Goal: Information Seeking & Learning: Compare options

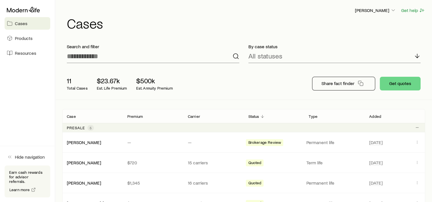
click at [28, 124] on aside "Cases Products Resources Hide navigation Earn cash rewards for advisor referral…" at bounding box center [27, 101] width 55 height 202
click at [27, 98] on aside "Cases Products Resources Hide navigation Earn cash rewards for advisor referral…" at bounding box center [27, 101] width 55 height 202
click at [22, 52] on span "Resources" at bounding box center [25, 53] width 21 height 6
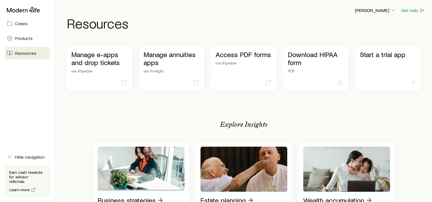
click at [20, 107] on aside "Cases Products Resources Hide navigation Earn cash rewards for advisor referral…" at bounding box center [27, 101] width 55 height 202
click at [18, 23] on span "Cases" at bounding box center [21, 24] width 13 height 6
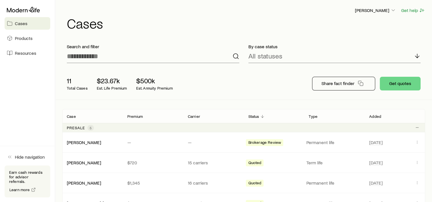
click at [14, 138] on aside "Cases Products Resources Hide navigation Earn cash rewards for advisor referral…" at bounding box center [27, 101] width 55 height 202
click at [30, 126] on aside "Cases Products Resources Hide navigation Earn cash rewards for advisor referral…" at bounding box center [27, 101] width 55 height 202
click at [9, 112] on aside "Cases Products Resources Hide navigation Earn cash rewards for advisor referral…" at bounding box center [27, 101] width 55 height 202
click at [13, 100] on aside "Cases Products Resources Hide navigation Earn cash rewards for advisor referral…" at bounding box center [27, 101] width 55 height 202
click at [16, 109] on aside "Cases Products Resources Hide navigation Earn cash rewards for advisor referral…" at bounding box center [27, 101] width 55 height 202
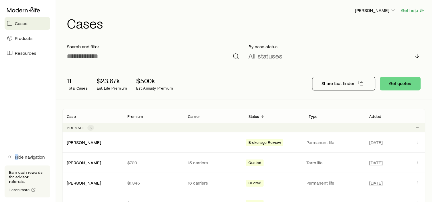
drag, startPoint x: 16, startPoint y: 109, endPoint x: 19, endPoint y: 24, distance: 84.5
click at [19, 24] on span "Cases" at bounding box center [21, 24] width 13 height 6
click at [24, 23] on span "Cases" at bounding box center [21, 24] width 13 height 6
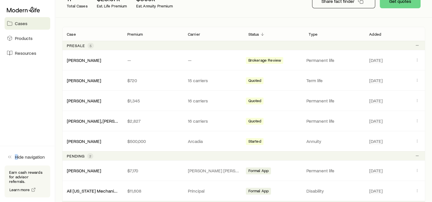
scroll to position [143, 0]
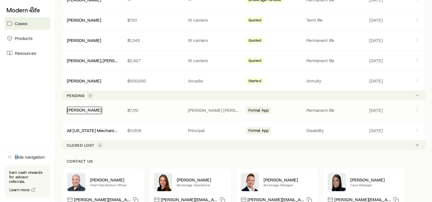
click at [75, 110] on link "[PERSON_NAME]" at bounding box center [84, 109] width 34 height 5
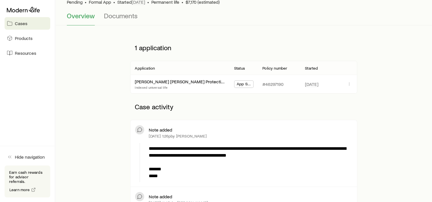
scroll to position [57, 0]
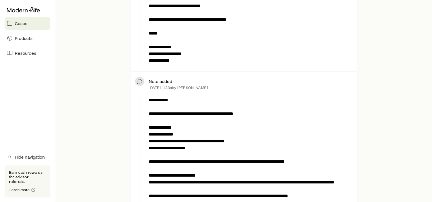
scroll to position [456, 0]
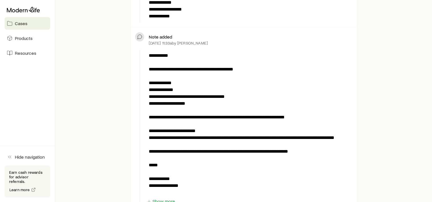
click at [178, 158] on p "**********" at bounding box center [249, 124] width 201 height 144
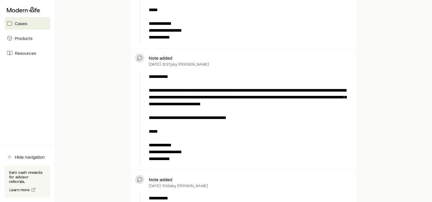
scroll to position [171, 0]
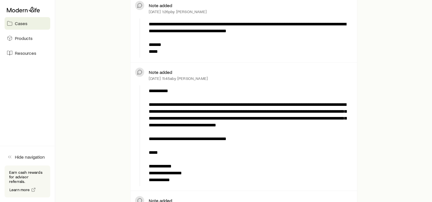
click at [239, 125] on p "**********" at bounding box center [249, 136] width 201 height 96
click at [20, 26] on span "Cases" at bounding box center [21, 24] width 13 height 6
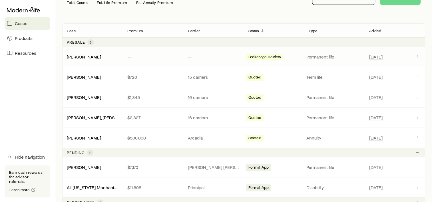
scroll to position [114, 0]
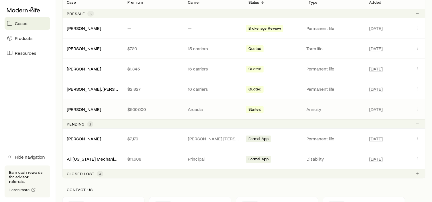
click at [313, 109] on p "Annuity" at bounding box center [334, 109] width 56 height 6
click at [92, 109] on link "[PERSON_NAME]" at bounding box center [84, 108] width 34 height 5
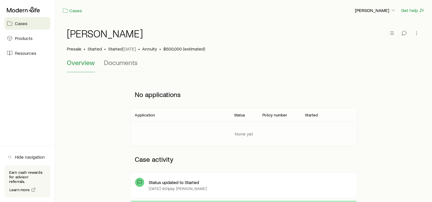
click at [19, 23] on span "Cases" at bounding box center [21, 24] width 13 height 6
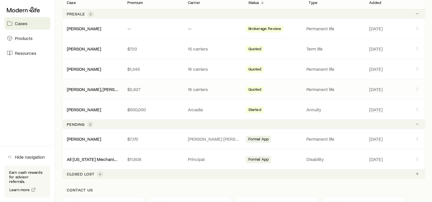
scroll to position [114, 0]
click at [81, 87] on link "[PERSON_NAME], [PERSON_NAME]" at bounding box center [102, 88] width 70 height 5
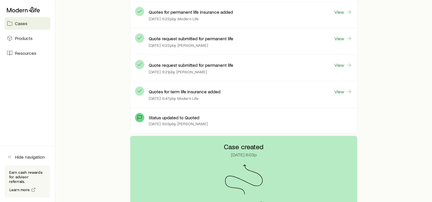
scroll to position [144, 0]
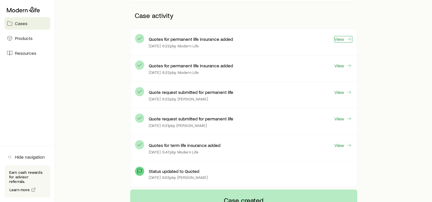
click at [340, 39] on link "View" at bounding box center [343, 39] width 18 height 7
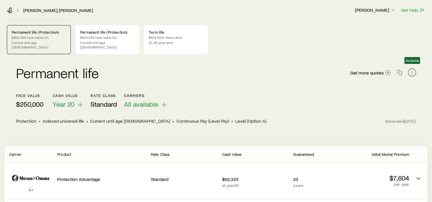
click at [410, 70] on icon "button" at bounding box center [412, 73] width 6 height 6
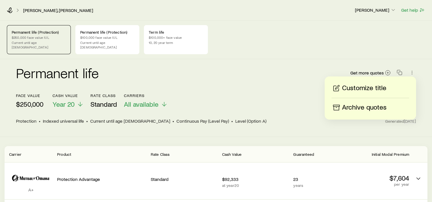
click at [264, 122] on header "face value $250,000 Cash Value Year 20 Rate Class Standard Carriers All availab…" at bounding box center [216, 110] width 400 height 34
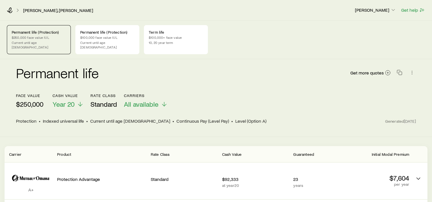
click at [41, 32] on p "Permanent life (Protection)" at bounding box center [39, 32] width 54 height 5
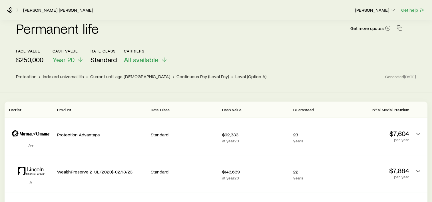
scroll to position [86, 0]
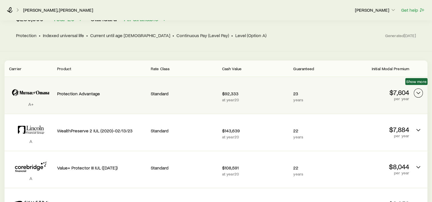
click at [418, 90] on icon "Permanent quotes" at bounding box center [417, 93] width 7 height 7
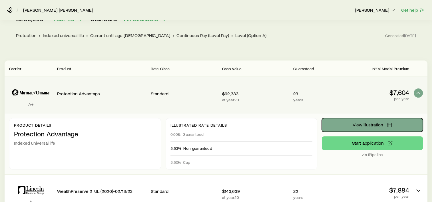
click at [389, 123] on icon "Permanent quotes" at bounding box center [389, 125] width 4 height 4
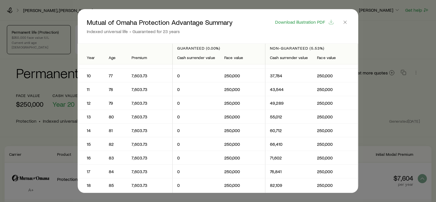
scroll to position [0, 0]
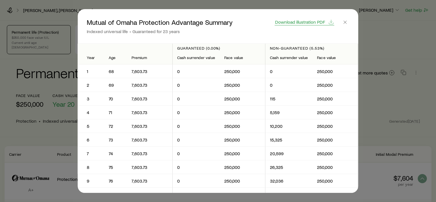
click at [332, 22] on icon "button" at bounding box center [331, 22] width 6 height 6
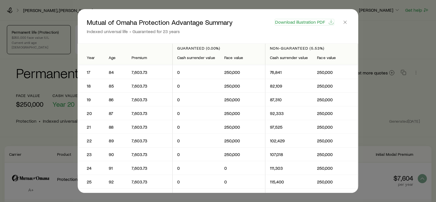
scroll to position [247, 0]
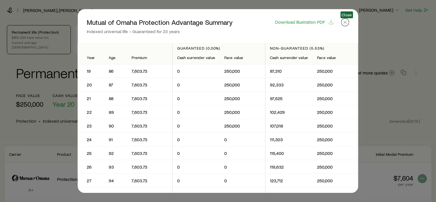
click at [348, 23] on icon "button" at bounding box center [345, 22] width 6 height 6
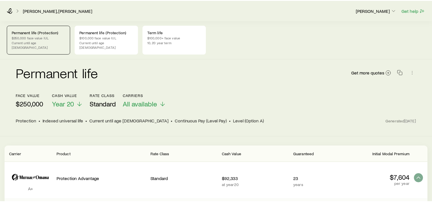
scroll to position [86, 0]
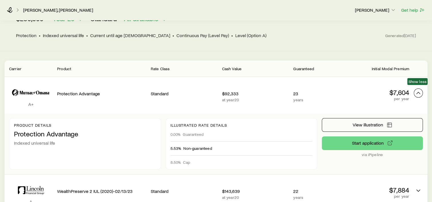
click at [419, 90] on icon "Permanent quotes" at bounding box center [417, 93] width 7 height 7
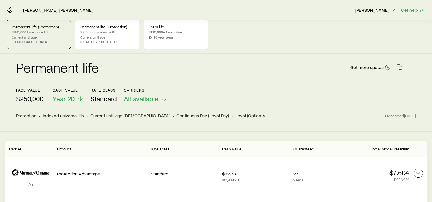
scroll to position [0, 0]
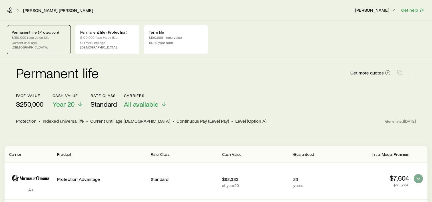
click at [210, 76] on div "Permanent life Get more quotes" at bounding box center [216, 76] width 400 height 21
click at [117, 46] on div "Permanent life (Protection) $100,000 face value IUL Current until age 121" at bounding box center [107, 39] width 64 height 29
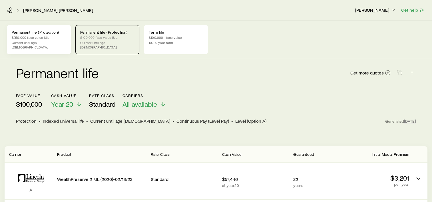
click at [42, 41] on p "Current until age 121" at bounding box center [39, 44] width 54 height 9
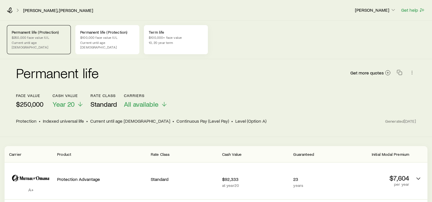
click at [167, 46] on div "Term life $100,000+ face value 10, 20 year term" at bounding box center [176, 39] width 64 height 29
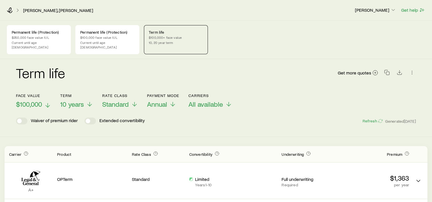
click at [47, 102] on icon at bounding box center [47, 105] width 7 height 7
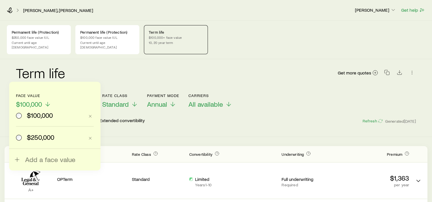
click at [280, 106] on header "Face value $100,000 $100,000 $250,000 Add a face value Term 10 years Rate Class…" at bounding box center [216, 110] width 400 height 34
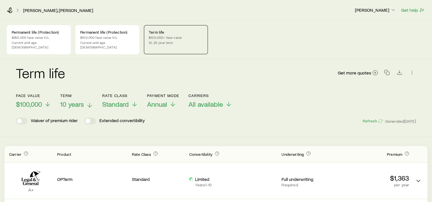
click at [90, 103] on line at bounding box center [90, 105] width 0 height 4
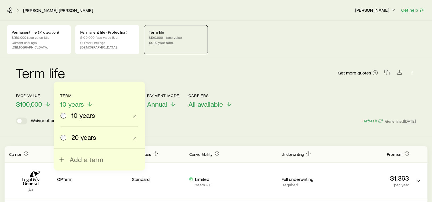
click at [260, 127] on div "Term life Get more quotes Face value $100,000 Term 10 years 10 years 20 years A…" at bounding box center [216, 98] width 432 height 78
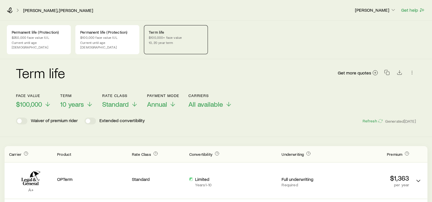
drag, startPoint x: 237, startPoint y: 123, endPoint x: 237, endPoint y: 119, distance: 3.4
click at [236, 120] on div "Term life Get more quotes Face value $100,000 Term 10 years Rate Class Standard…" at bounding box center [216, 98] width 432 height 78
click at [220, 120] on header "Face value $100,000 Term 10 years Rate Class Standard Payment Mode Annual Carri…" at bounding box center [216, 110] width 400 height 34
click at [218, 118] on div "Waiver of premium rider Extended convertibility Refresh Generated 6d ago" at bounding box center [216, 121] width 400 height 7
click at [23, 39] on p "$250,000 face value IUL" at bounding box center [39, 37] width 54 height 5
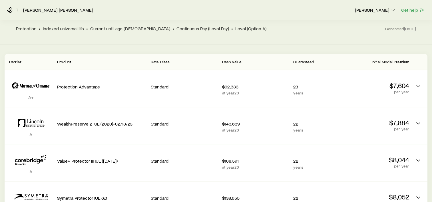
scroll to position [57, 0]
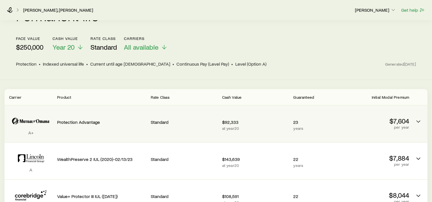
click at [178, 127] on div "Standard" at bounding box center [184, 121] width 67 height 22
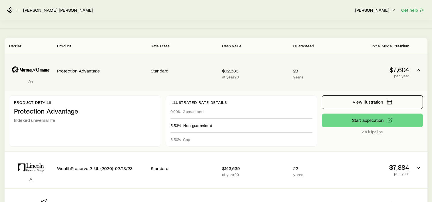
scroll to position [114, 0]
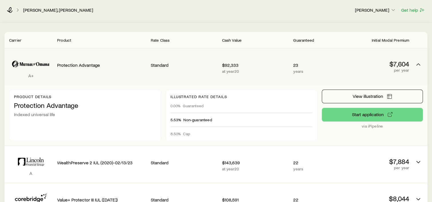
click at [185, 118] on span "Non-guaranteed" at bounding box center [197, 120] width 29 height 5
click at [251, 71] on div "$92,333 at year 20" at bounding box center [255, 66] width 67 height 27
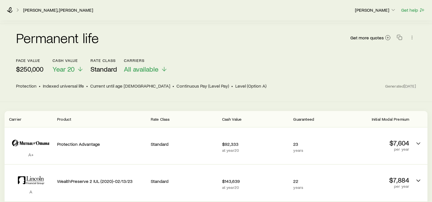
scroll to position [0, 0]
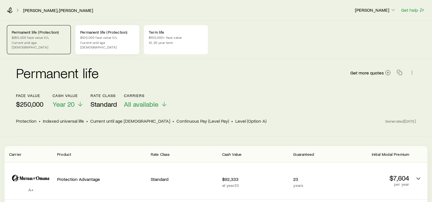
click at [106, 35] on p "$100,000 face value IUL" at bounding box center [107, 37] width 54 height 5
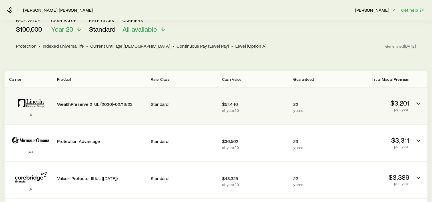
scroll to position [86, 0]
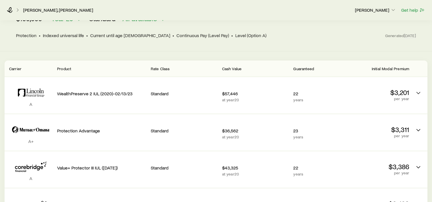
drag, startPoint x: 104, startPoint y: 58, endPoint x: 99, endPoint y: 56, distance: 4.7
click at [104, 60] on header "Carrier Product Rate Class Cash Value Guaranteed Initial Modal Premium" at bounding box center [216, 68] width 422 height 16
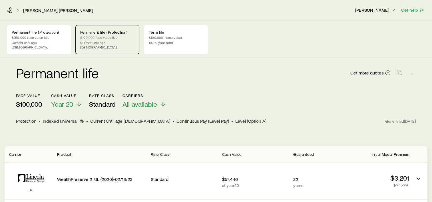
click at [59, 130] on div "Permanent life Get more quotes face value $100,000 Cash Value Year 20 Rate Clas…" at bounding box center [216, 98] width 432 height 78
click at [43, 12] on link "[PERSON_NAME], [PERSON_NAME]" at bounding box center [58, 10] width 70 height 5
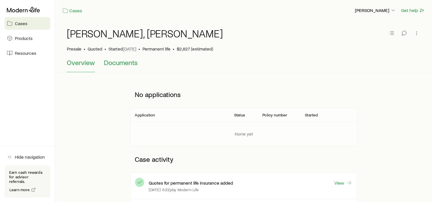
click at [120, 60] on span "Documents" at bounding box center [121, 62] width 34 height 8
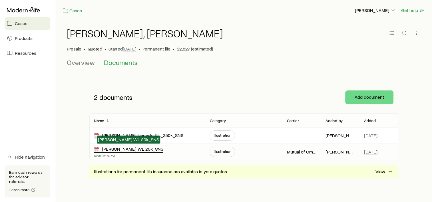
click at [139, 148] on div "Michael Ivanyuk_MOO WL 20k_SNS" at bounding box center [128, 149] width 69 height 7
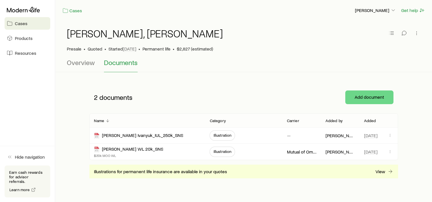
click at [37, 126] on aside "Cases Products Resources Hide navigation Earn cash rewards for advisor referral…" at bounding box center [27, 101] width 55 height 202
click at [51, 132] on aside "Cases Products Resources Hide navigation Earn cash rewards for advisor referral…" at bounding box center [27, 101] width 55 height 202
click at [49, 131] on aside "Cases Products Resources Hide navigation Earn cash rewards for advisor referral…" at bounding box center [27, 101] width 55 height 202
click at [16, 23] on span "Cases" at bounding box center [21, 24] width 13 height 6
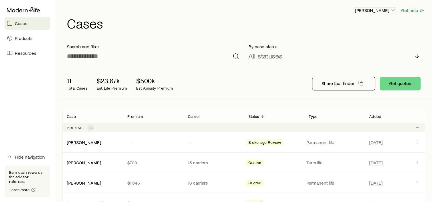
click at [392, 10] on icon "button" at bounding box center [393, 10] width 6 height 6
click at [29, 10] on icon at bounding box center [23, 10] width 33 height 6
click at [297, 83] on div "11 Total Cases $23.67k Est. Life Premium $500k Est. Annuity Premium Share fact …" at bounding box center [243, 84] width 363 height 32
click at [402, 86] on button "Get quotes" at bounding box center [399, 84] width 41 height 14
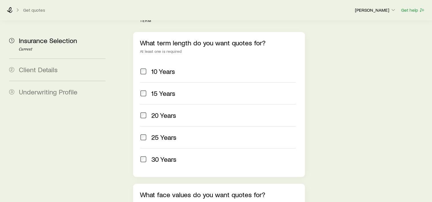
scroll to position [322, 0]
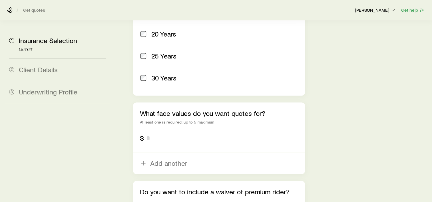
click at [200, 131] on input "tel" at bounding box center [222, 138] width 152 height 14
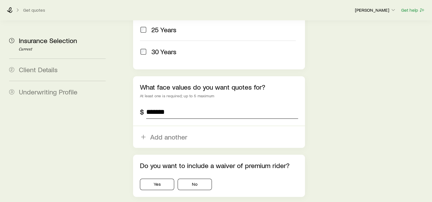
scroll to position [379, 0]
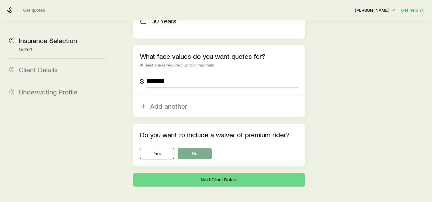
type input "*******"
click at [208, 148] on button "No" at bounding box center [194, 153] width 34 height 11
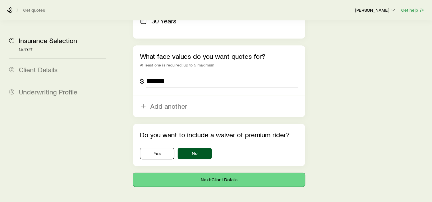
drag, startPoint x: 242, startPoint y: 162, endPoint x: 238, endPoint y: 162, distance: 4.0
click at [242, 173] on button "Next: Client Details" at bounding box center [219, 180] width 172 height 14
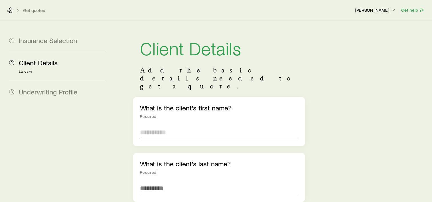
click at [214, 125] on input "text" at bounding box center [219, 132] width 158 height 14
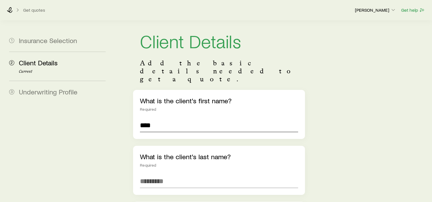
scroll to position [29, 0]
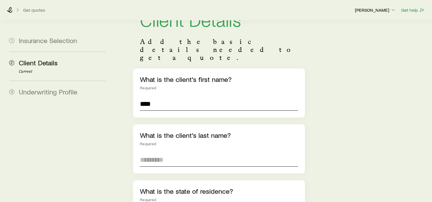
type input "****"
click at [186, 153] on input "text" at bounding box center [219, 160] width 158 height 14
click at [188, 153] on input "text" at bounding box center [219, 160] width 158 height 14
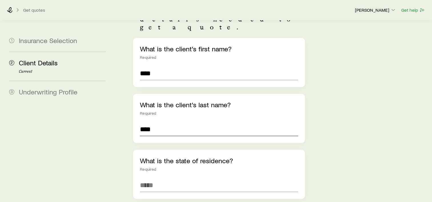
scroll to position [114, 0]
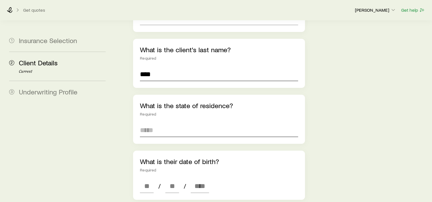
type input "****"
click at [175, 123] on input at bounding box center [219, 130] width 158 height 14
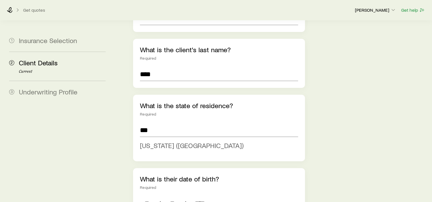
click at [172, 139] on li "Iowa (IA)" at bounding box center [217, 145] width 155 height 13
type input "*********"
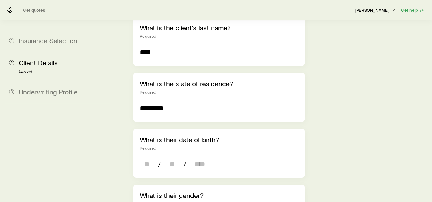
scroll to position [171, 0]
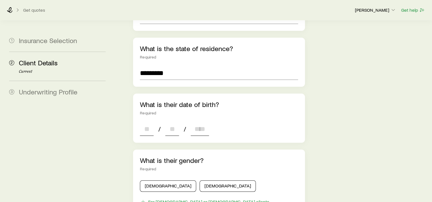
click at [149, 122] on input at bounding box center [147, 129] width 14 height 14
type input "**"
type input "****"
type input "*"
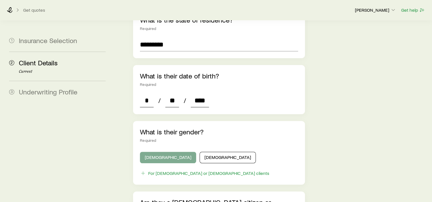
type input "****"
click at [155, 152] on button "Male" at bounding box center [168, 157] width 56 height 11
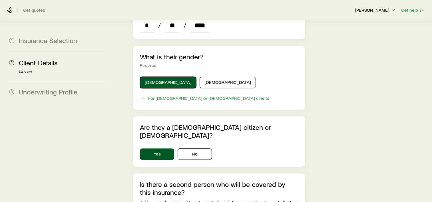
scroll to position [342, 0]
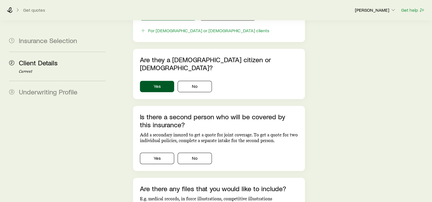
click at [191, 150] on div "Yes No" at bounding box center [219, 157] width 158 height 14
click at [190, 153] on button "No" at bounding box center [194, 158] width 34 height 11
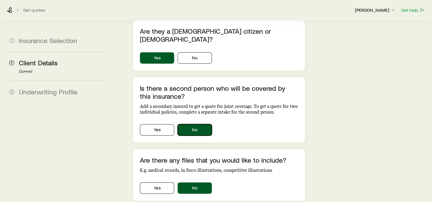
scroll to position [398, 0]
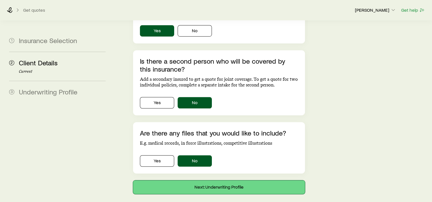
click at [232, 180] on button "Next: Underwriting Profile" at bounding box center [219, 187] width 172 height 14
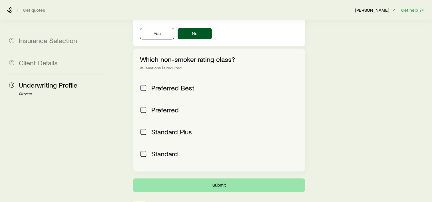
scroll to position [246, 0]
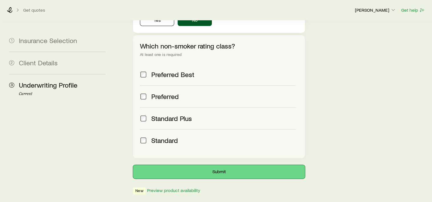
click at [242, 165] on button "Submit" at bounding box center [219, 172] width 172 height 14
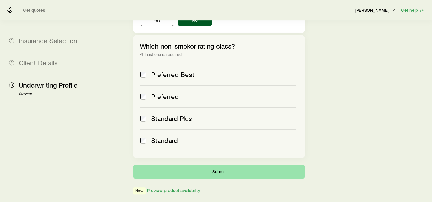
scroll to position [0, 0]
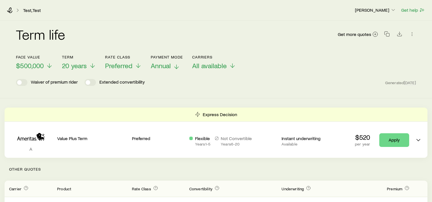
click at [176, 66] on icon at bounding box center [176, 66] width 7 height 7
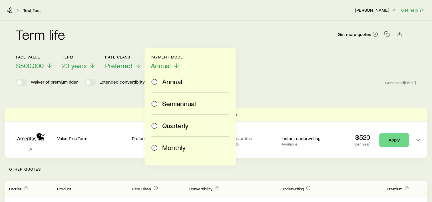
click at [163, 147] on span "Monthly" at bounding box center [173, 147] width 23 height 8
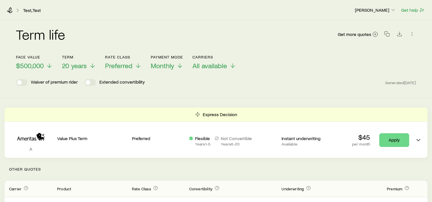
click at [408, 67] on div "Face value $500,000 Term 20 years Rate Class Preferred Payment Mode Monthly Car…" at bounding box center [216, 59] width 400 height 22
click at [410, 34] on icon "button" at bounding box center [412, 34] width 6 height 6
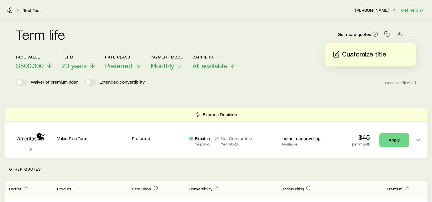
click at [392, 89] on div "Term life Get more quotes Face value $500,000 Term 20 years Rate Class Preferre…" at bounding box center [216, 60] width 432 height 78
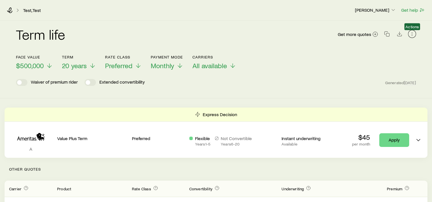
click at [412, 34] on icon "button" at bounding box center [412, 34] width 6 height 6
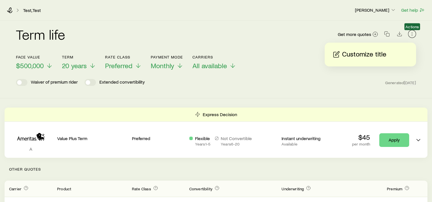
click at [412, 34] on icon "button" at bounding box center [412, 34] width 6 height 6
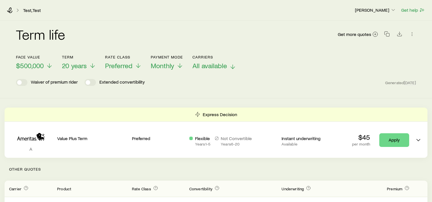
click at [232, 66] on line at bounding box center [232, 67] width 0 height 4
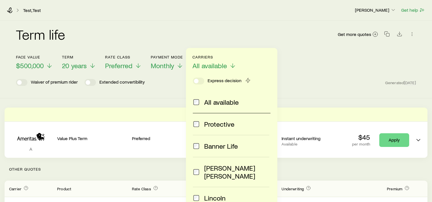
click at [214, 148] on span "Banner Life" at bounding box center [221, 146] width 34 height 8
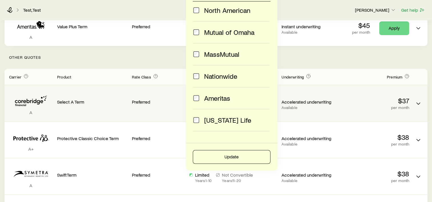
scroll to position [114, 0]
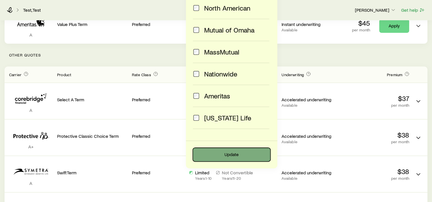
click at [240, 153] on button "Update" at bounding box center [232, 155] width 78 height 14
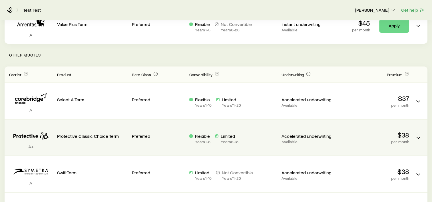
scroll to position [0, 0]
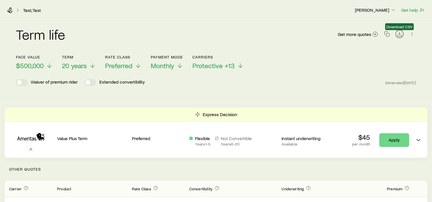
click at [401, 35] on icon "Download CSV" at bounding box center [399, 34] width 6 height 6
click at [224, 87] on header "Face value $500,000 Term 20 years Rate Class Preferred Payment Mode Monthly Car…" at bounding box center [216, 72] width 400 height 34
click at [384, 33] on icon "button" at bounding box center [387, 34] width 6 height 6
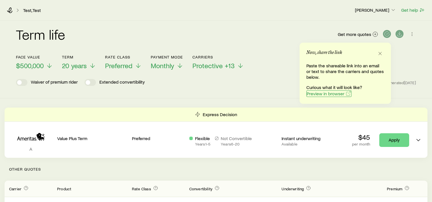
click at [324, 95] on span "Preview in browser" at bounding box center [325, 93] width 38 height 5
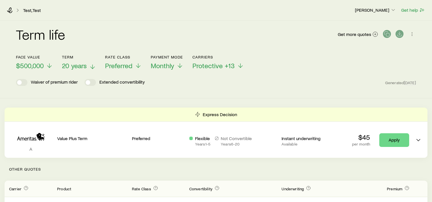
click at [92, 67] on line at bounding box center [92, 67] width 0 height 4
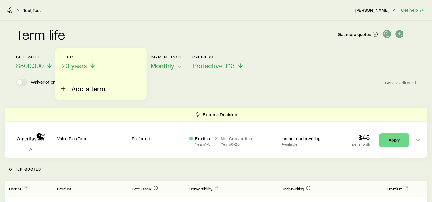
click at [79, 91] on span "Add a term" at bounding box center [87, 89] width 33 height 8
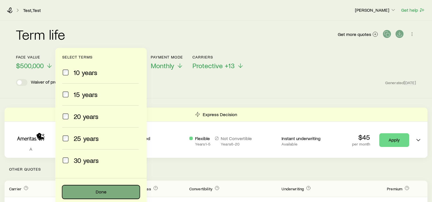
click at [92, 193] on button "Done" at bounding box center [101, 192] width 78 height 14
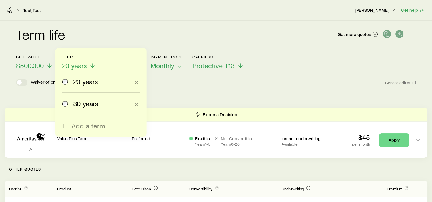
click at [70, 103] on div "30 years" at bounding box center [96, 104] width 68 height 8
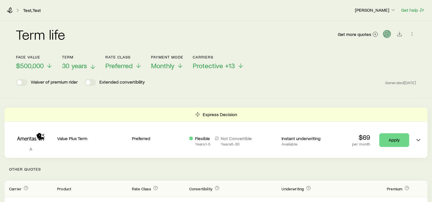
click at [94, 66] on icon at bounding box center [92, 66] width 7 height 7
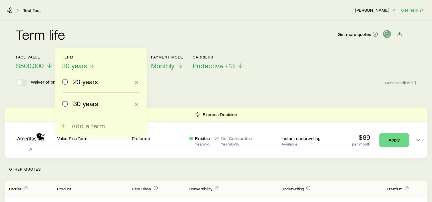
click at [82, 82] on span "20 years" at bounding box center [85, 82] width 25 height 8
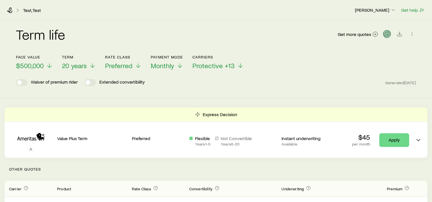
click at [222, 91] on div "Term life Get more quotes Face value $500,000 Term 20 years Rate Class Preferre…" at bounding box center [216, 60] width 432 height 78
click at [197, 92] on div "Term life Get more quotes Face value $500,000 Term 20 years Rate Class Preferre…" at bounding box center [216, 60] width 432 height 78
click at [209, 92] on div "Term life Get more quotes Face value $500,000 Term 20 years Rate Class Preferre…" at bounding box center [216, 60] width 432 height 78
click at [79, 96] on div "Term life Get more quotes Face value $500,000 Term 20 years Rate Class Preferre…" at bounding box center [216, 60] width 432 height 78
